Goal: Go to known website: Go to known website

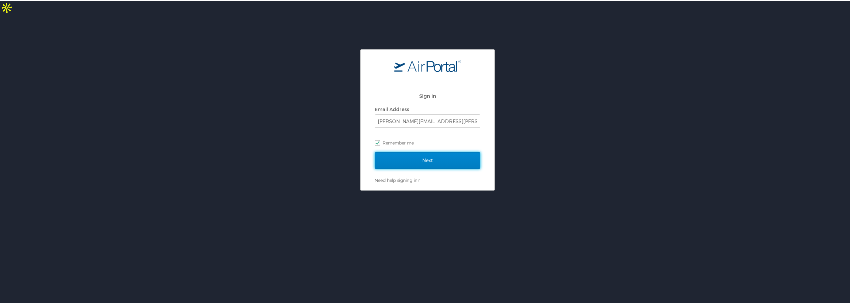
click at [393, 151] on input "Next" at bounding box center [428, 159] width 106 height 17
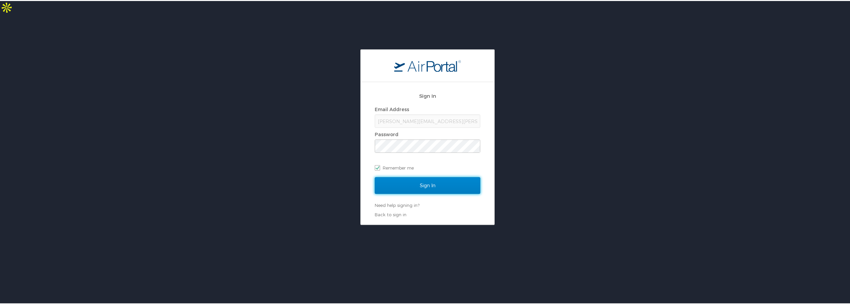
click at [421, 176] on input "Sign In" at bounding box center [428, 184] width 106 height 17
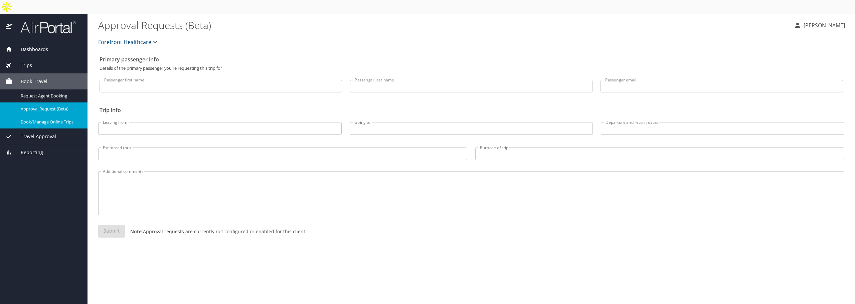
click at [64, 119] on span "Book/Manage Online Trips" at bounding box center [50, 122] width 59 height 6
